Goal: Task Accomplishment & Management: Use online tool/utility

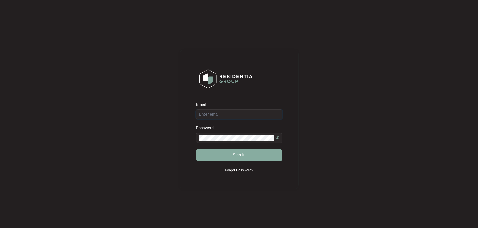
type input "[EMAIL_ADDRESS][DOMAIN_NAME]"
click at [242, 155] on span "Sign in" at bounding box center [238, 155] width 13 height 6
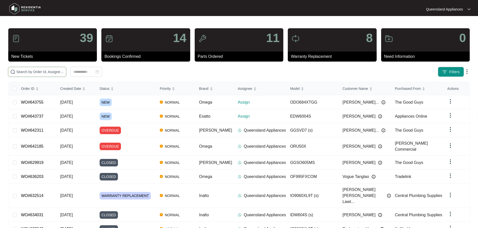
click at [64, 70] on input "text" at bounding box center [40, 72] width 48 height 6
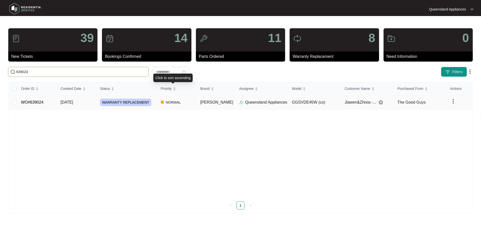
type input "639024"
click at [191, 102] on td "NORMAL" at bounding box center [177, 103] width 40 height 14
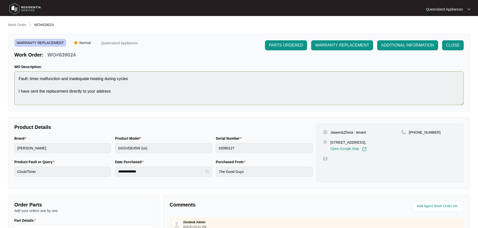
scroll to position [100, 0]
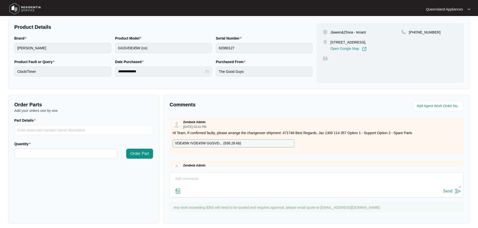
drag, startPoint x: 237, startPoint y: 186, endPoint x: 236, endPoint y: 181, distance: 5.6
click at [237, 186] on textarea at bounding box center [316, 181] width 288 height 13
paste textarea "Called to dryer not drying and the timer is not working. GGSVDE45W. Tech attend…"
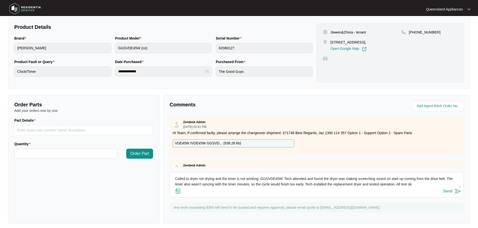
scroll to position [9, 0]
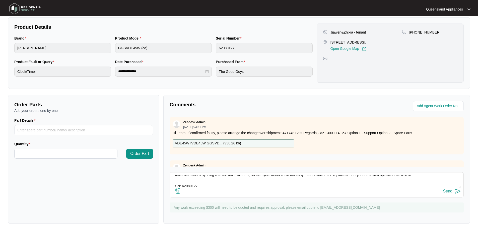
type textarea "Called to dryer not drying and the timer is not working. GGSVDE45W. Tech attend…"
click at [458, 192] on img at bounding box center [457, 191] width 6 height 6
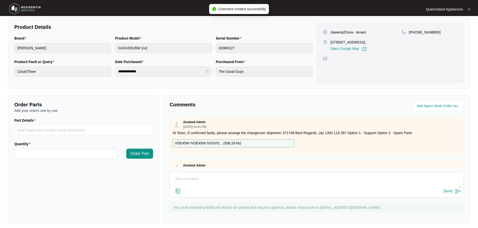
scroll to position [0, 0]
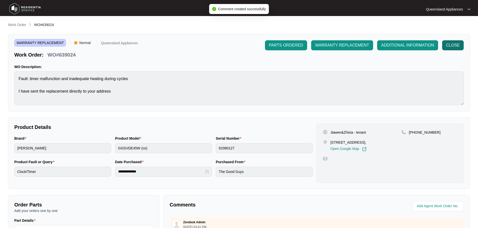
click at [453, 45] on span "CLOSE" at bounding box center [453, 45] width 14 height 6
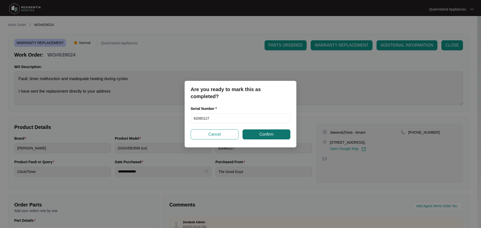
click at [279, 132] on button "Confirm" at bounding box center [267, 135] width 48 height 10
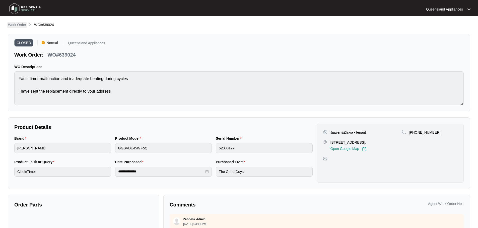
click at [16, 25] on p "Work Order" at bounding box center [17, 24] width 18 height 5
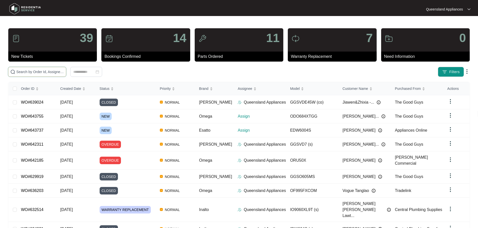
click at [64, 73] on input "text" at bounding box center [40, 72] width 48 height 6
paste input "638284"
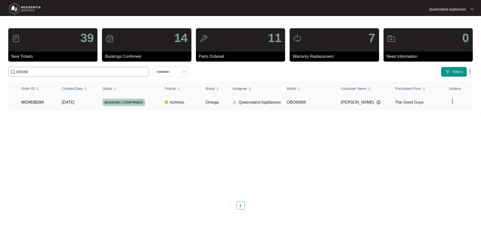
type input "638284"
click at [232, 106] on td "Queensland Appliances" at bounding box center [256, 103] width 54 height 14
click at [104, 101] on div "Order ID Created Date Status Priority Brand Assignee Model Customer Name Purcha…" at bounding box center [241, 146] width 464 height 128
click at [96, 103] on td "[DATE]" at bounding box center [78, 103] width 41 height 14
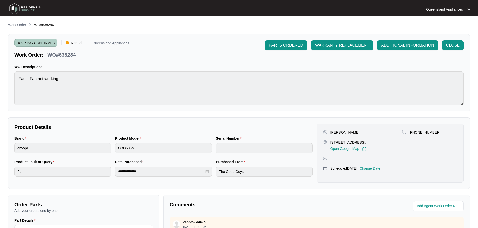
scroll to position [104, 0]
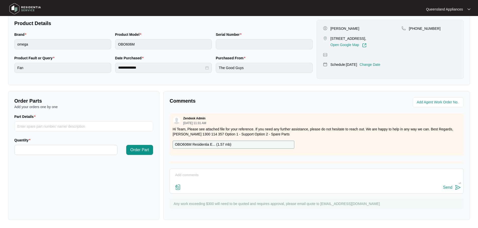
click at [246, 176] on textarea at bounding box center [316, 177] width 288 height 13
paste textarea "Called to oven where fan is not working. OBO606M. The technician attended and f…"
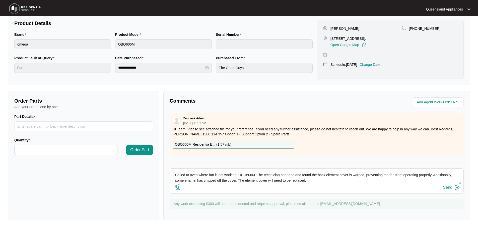
scroll to position [20, 0]
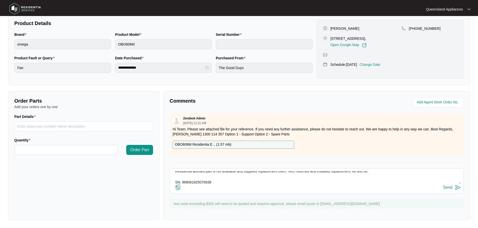
type textarea "Called to oven where fan is not working. OBO606M. The technician attended and f…"
click at [456, 185] on img at bounding box center [457, 188] width 6 height 6
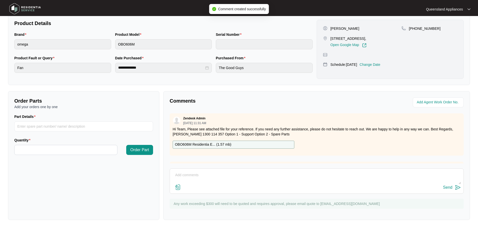
scroll to position [0, 0]
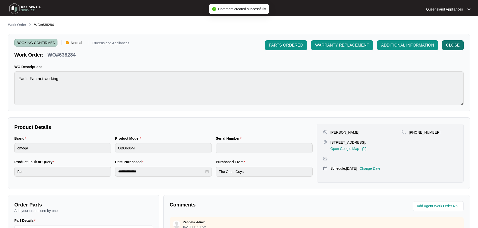
click at [456, 46] on span "CLOSE" at bounding box center [453, 45] width 14 height 6
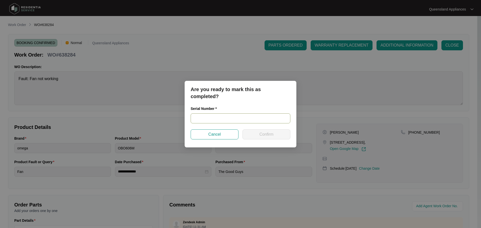
click at [213, 120] on input "text" at bounding box center [241, 119] width 100 height 10
paste input "968081825070638"
type input "968081825070638"
click at [258, 133] on button "Confirm" at bounding box center [267, 135] width 48 height 10
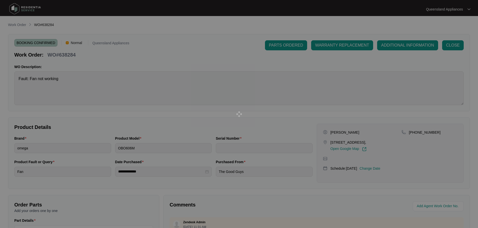
type input "968081825070638"
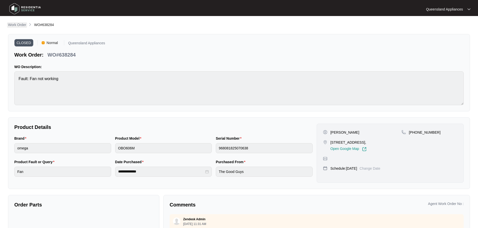
click at [15, 25] on p "Work Order" at bounding box center [17, 24] width 18 height 5
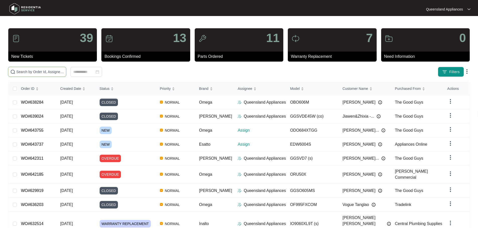
click at [64, 72] on input "text" at bounding box center [40, 72] width 48 height 6
paste input "636015"
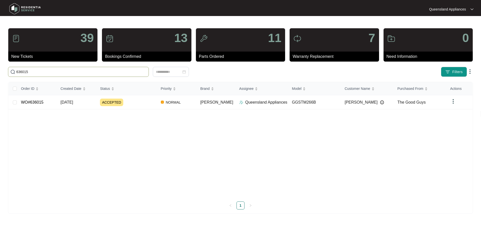
type input "636015"
click at [128, 101] on div "ACCEPTED" at bounding box center [128, 103] width 57 height 8
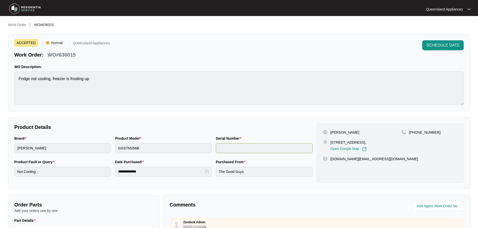
scroll to position [100, 0]
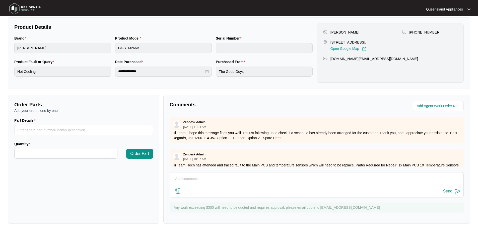
click at [201, 179] on textarea at bounding box center [316, 181] width 288 height 13
paste textarea "Called to fridge not cooling and freezer is icing over. GGSTM266B. Tech has att…"
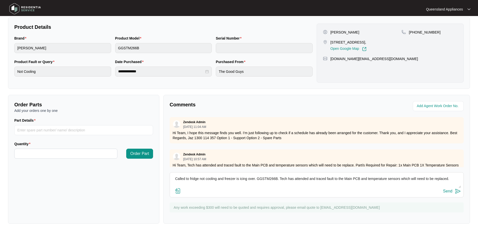
scroll to position [15, 0]
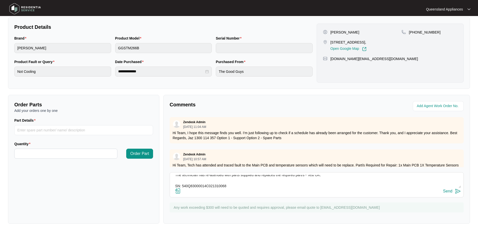
type textarea "Called to fridge not cooling and freezer is icing over. GGSTM266B. Tech has att…"
click at [456, 193] on img at bounding box center [457, 191] width 6 height 6
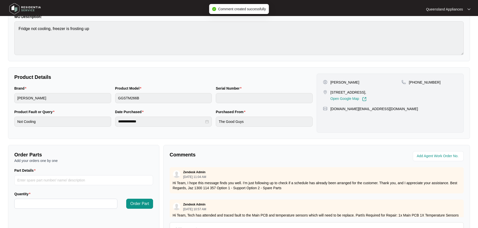
scroll to position [0, 0]
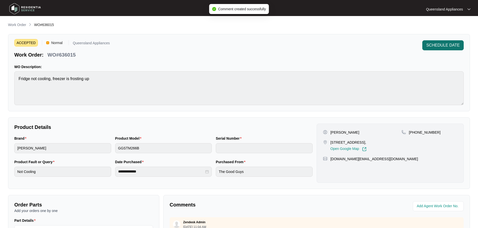
click at [446, 41] on button "SCHEDULE DATE" at bounding box center [442, 45] width 41 height 10
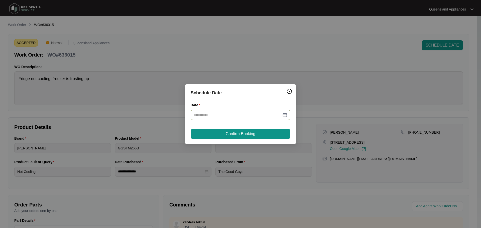
click at [283, 114] on div at bounding box center [241, 115] width 94 height 6
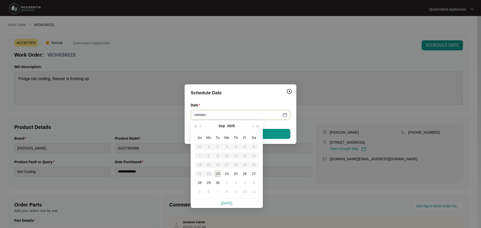
type input "**********"
click at [216, 174] on div "23" at bounding box center [218, 174] width 6 height 6
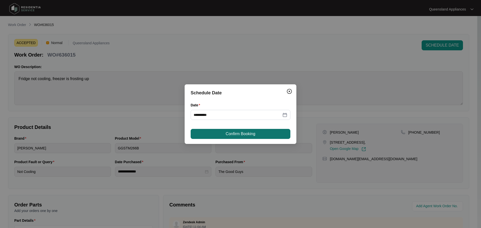
click at [235, 134] on span "Confirm Booking" at bounding box center [241, 134] width 30 height 6
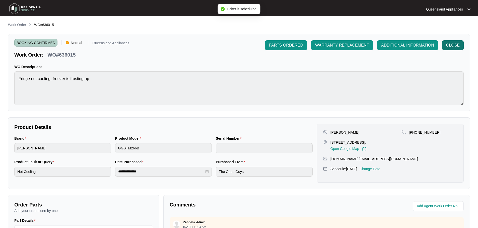
click at [452, 45] on span "CLOSE" at bounding box center [453, 45] width 14 height 6
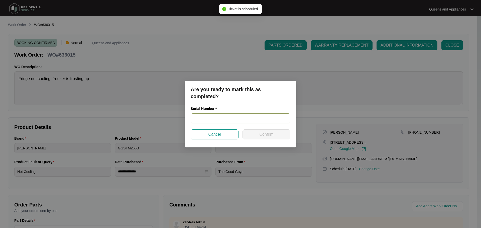
click at [215, 122] on input "text" at bounding box center [241, 119] width 100 height 10
paste input "540Q83000014C021310068"
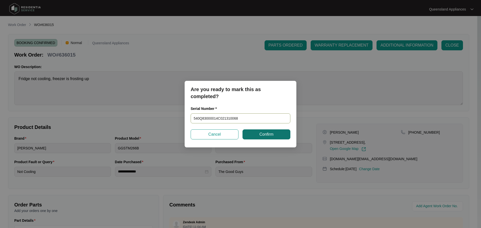
type input "540Q83000014C021310068"
click at [266, 137] on span "Confirm" at bounding box center [266, 135] width 14 height 6
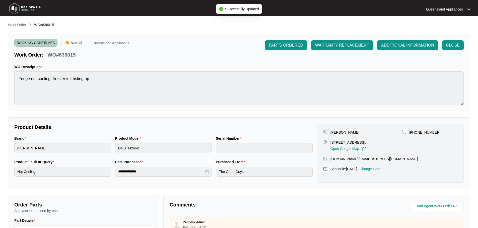
type input "540Q83000014C021310068"
